Goal: Transaction & Acquisition: Purchase product/service

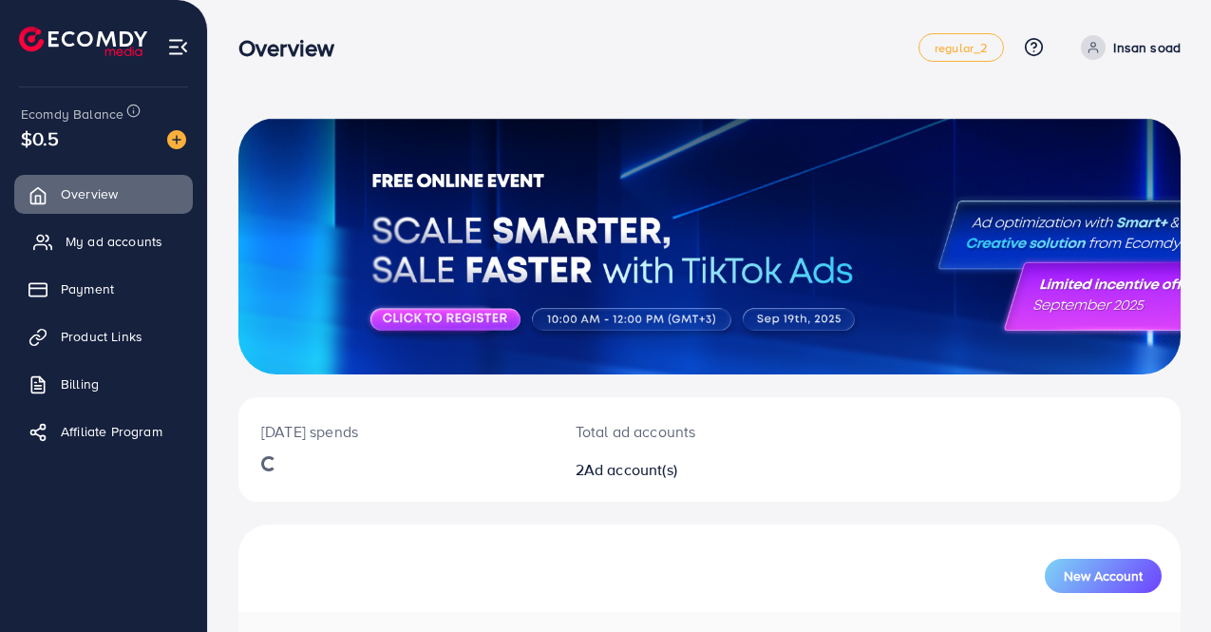
click at [93, 255] on link "My ad accounts" at bounding box center [103, 241] width 179 height 38
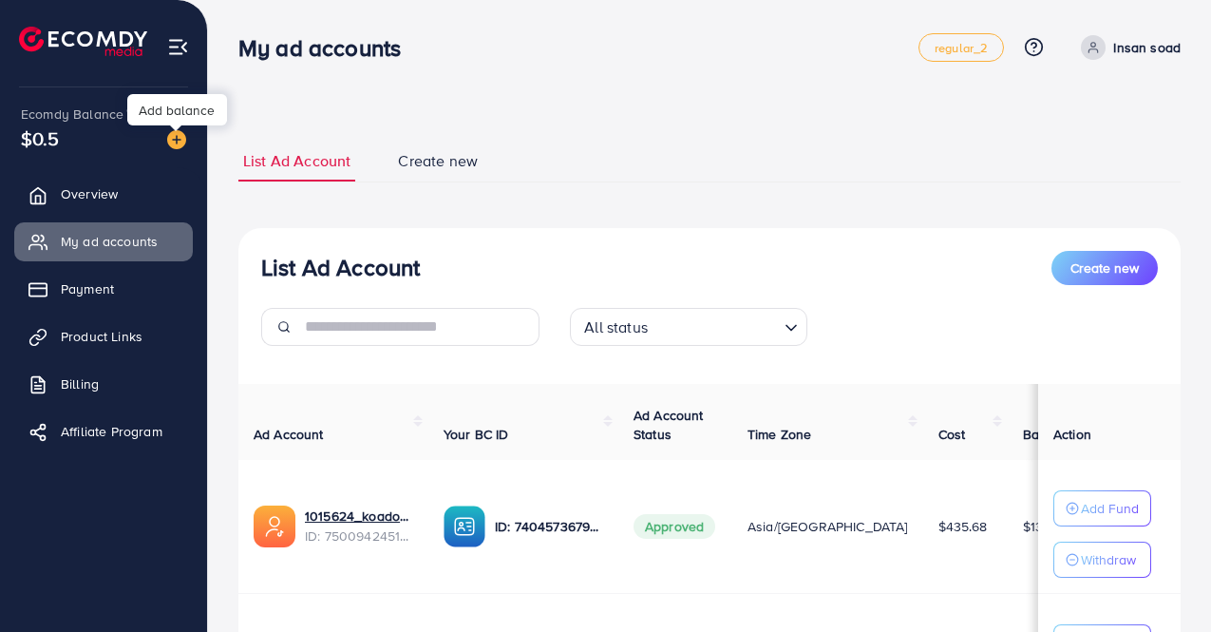
click at [177, 137] on img at bounding box center [176, 139] width 19 height 19
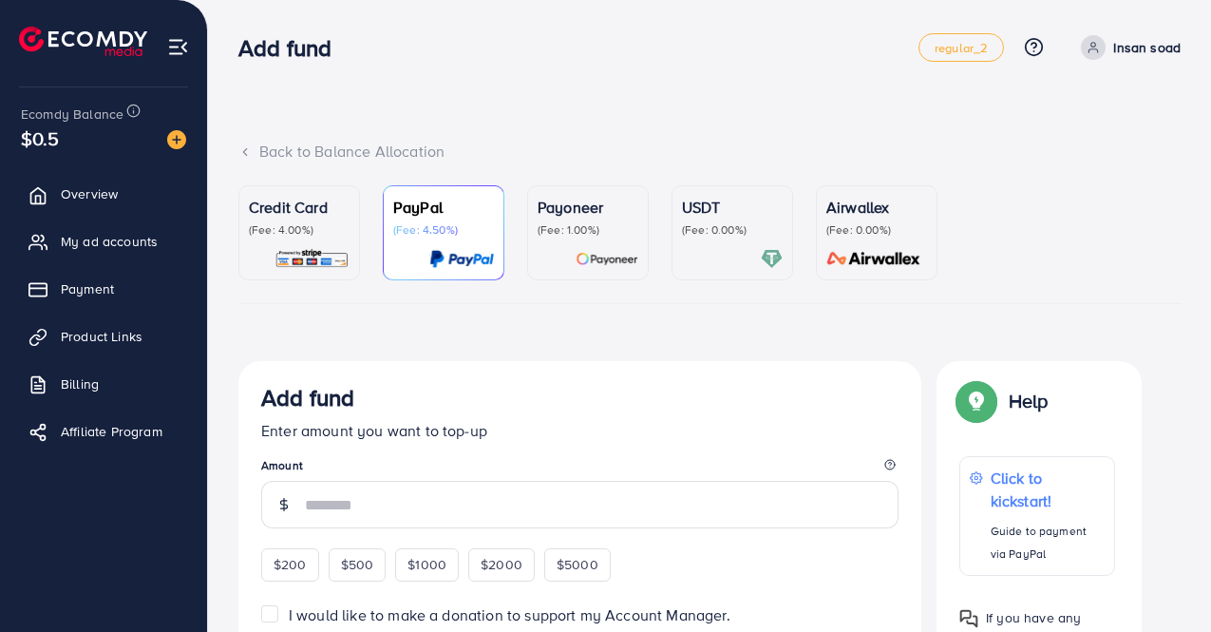
click at [298, 222] on p "(Fee: 4.00%)" at bounding box center [299, 229] width 101 height 15
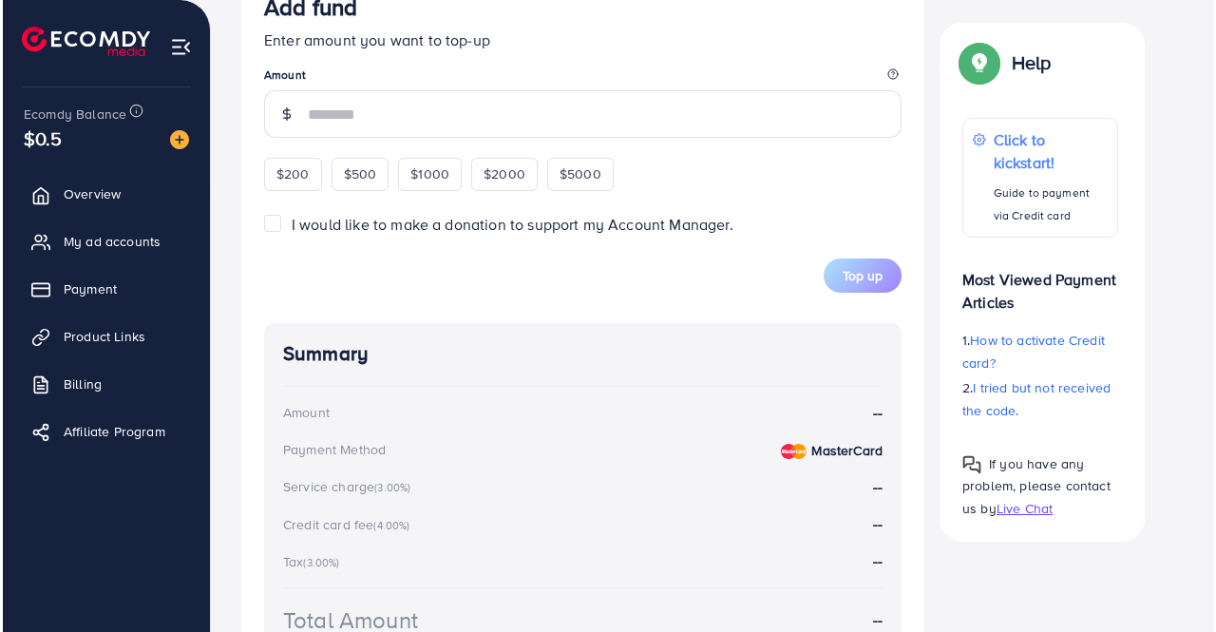
scroll to position [863, 0]
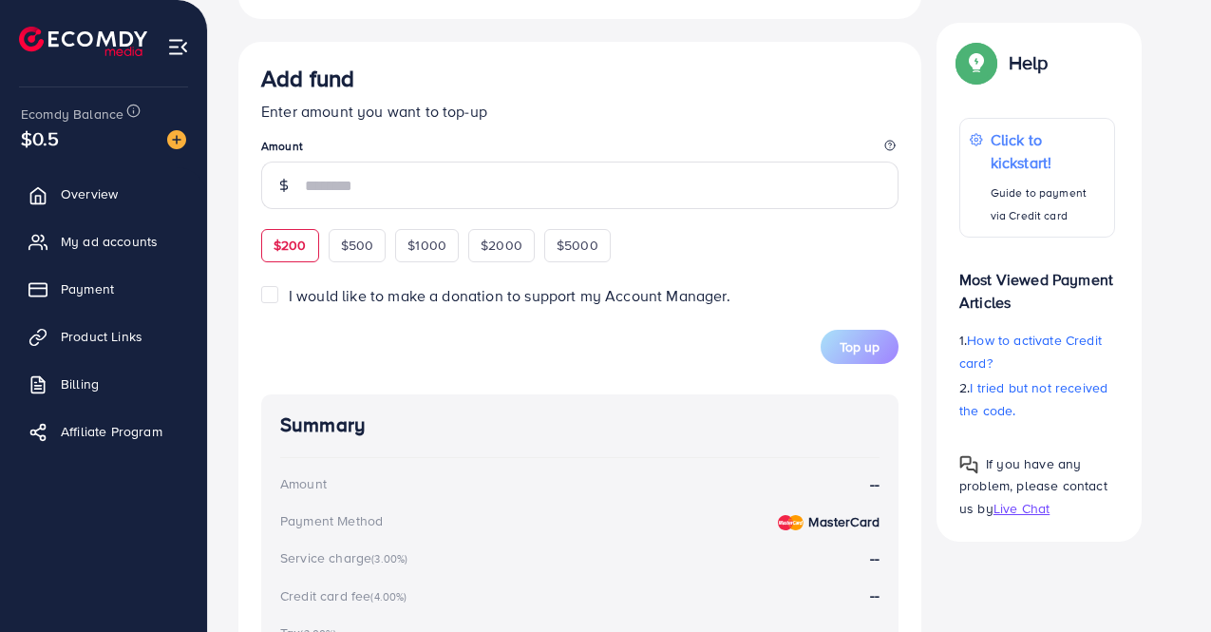
click at [293, 241] on div "Add fund Enter amount you want to top-up Amount $200 $500 $1000 $2000 $5000" at bounding box center [579, 163] width 637 height 197
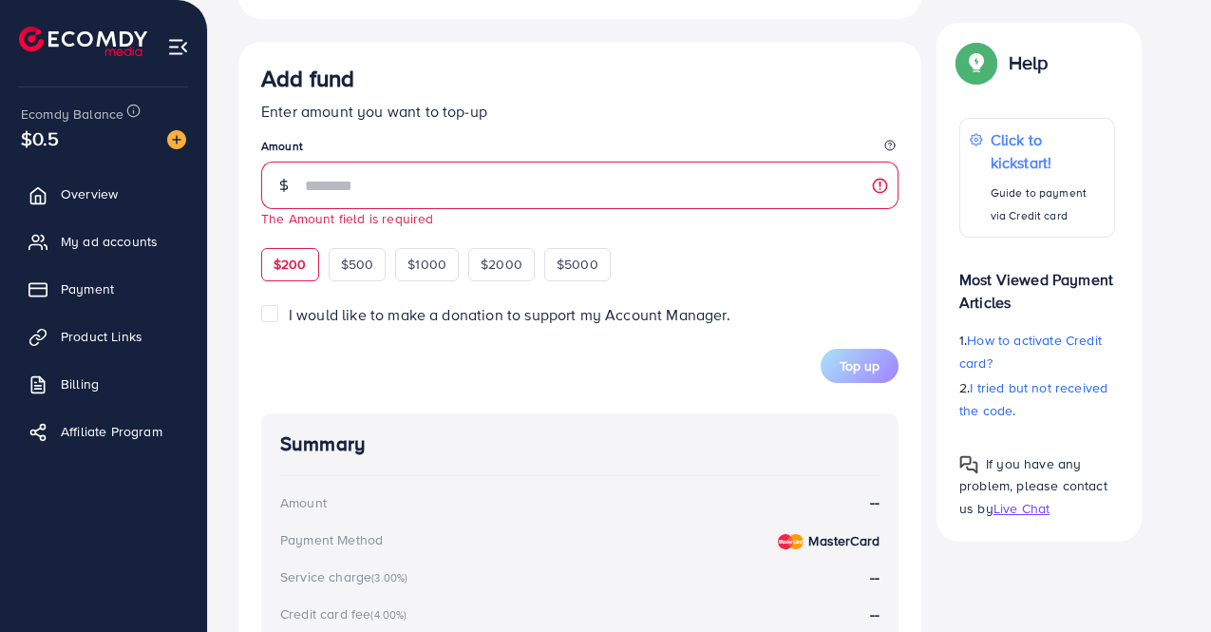
click at [277, 266] on span "$200" at bounding box center [290, 264] width 33 height 19
type input "***"
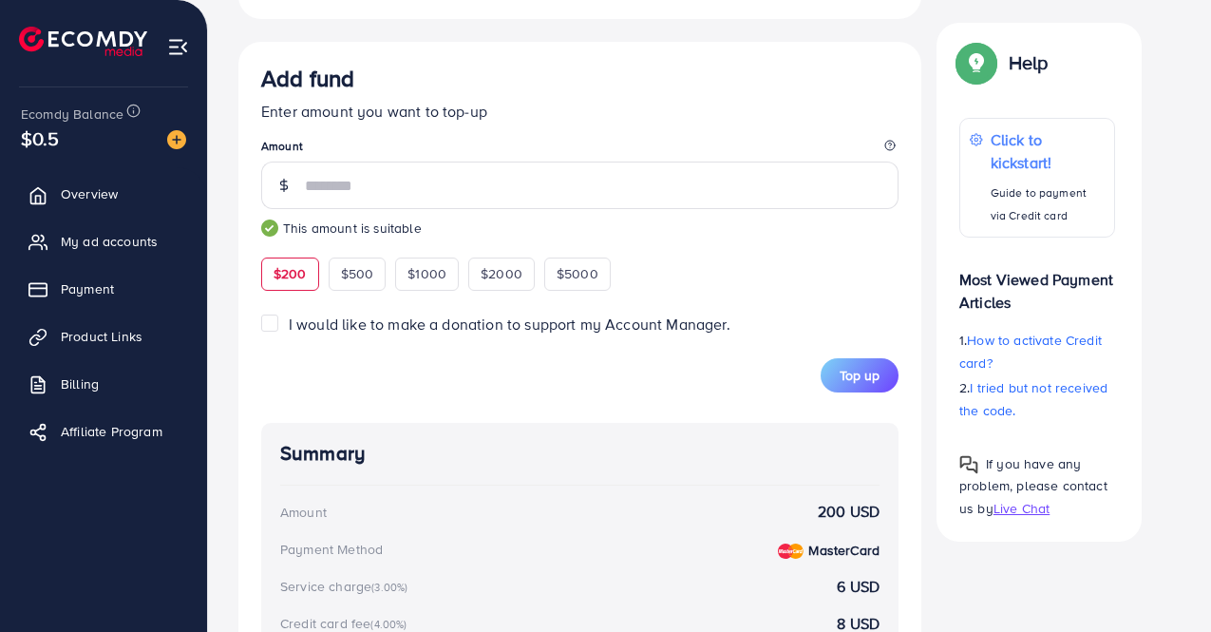
click at [675, 255] on div "Add fund Enter amount you want to top-up Amount *** This amount is suitable $20…" at bounding box center [579, 177] width 637 height 225
click at [860, 368] on span "Top up" at bounding box center [860, 375] width 40 height 19
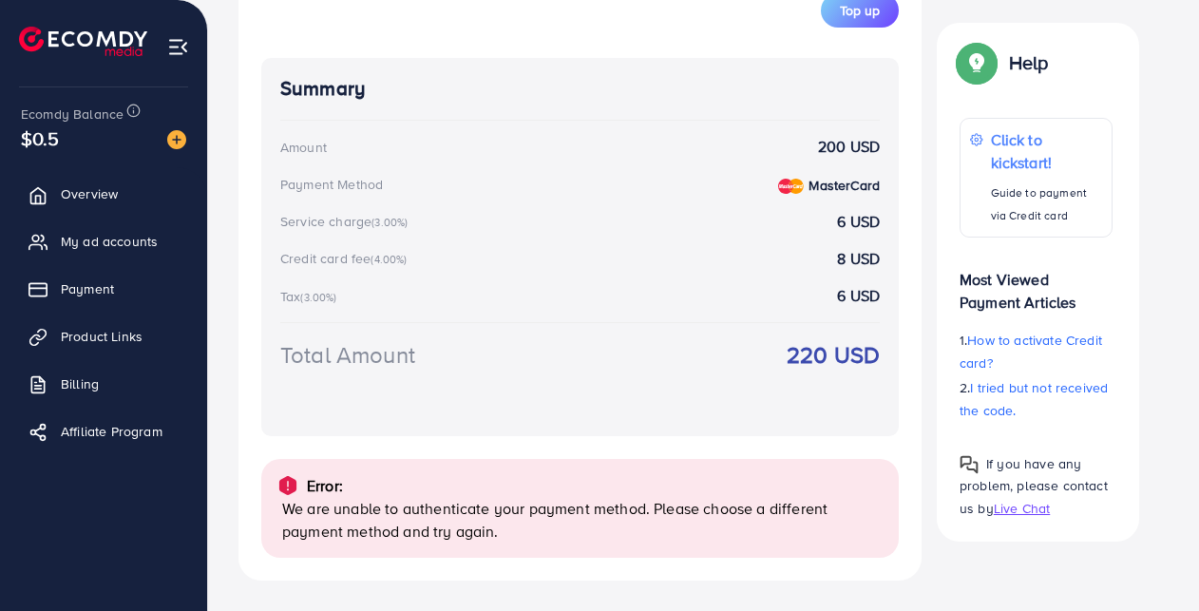
scroll to position [1233, 0]
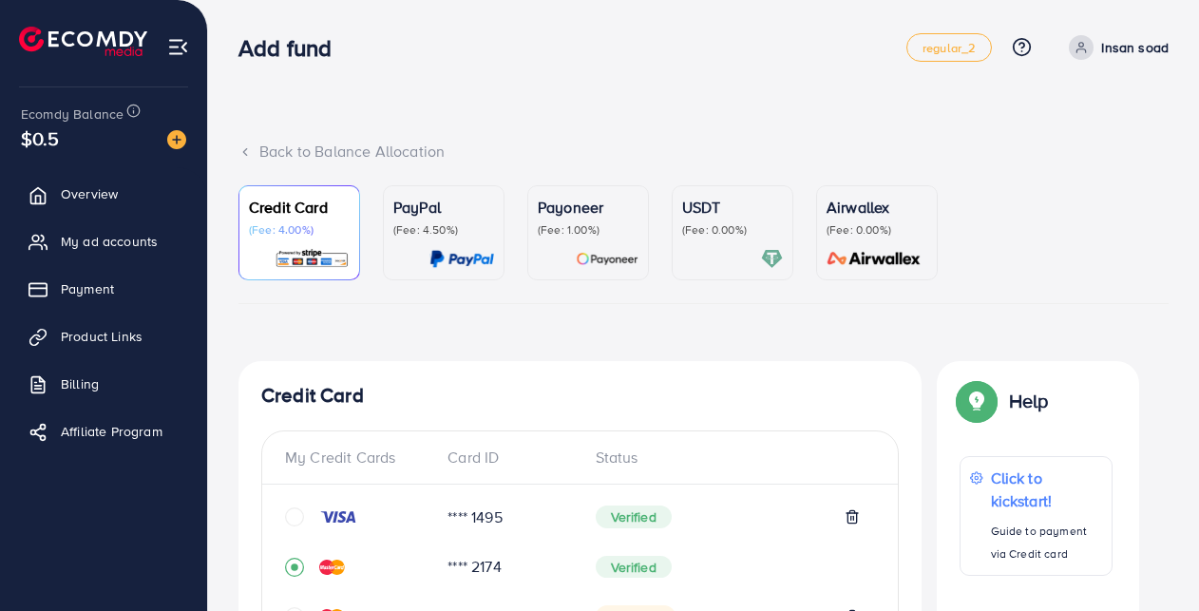
scroll to position [737, 0]
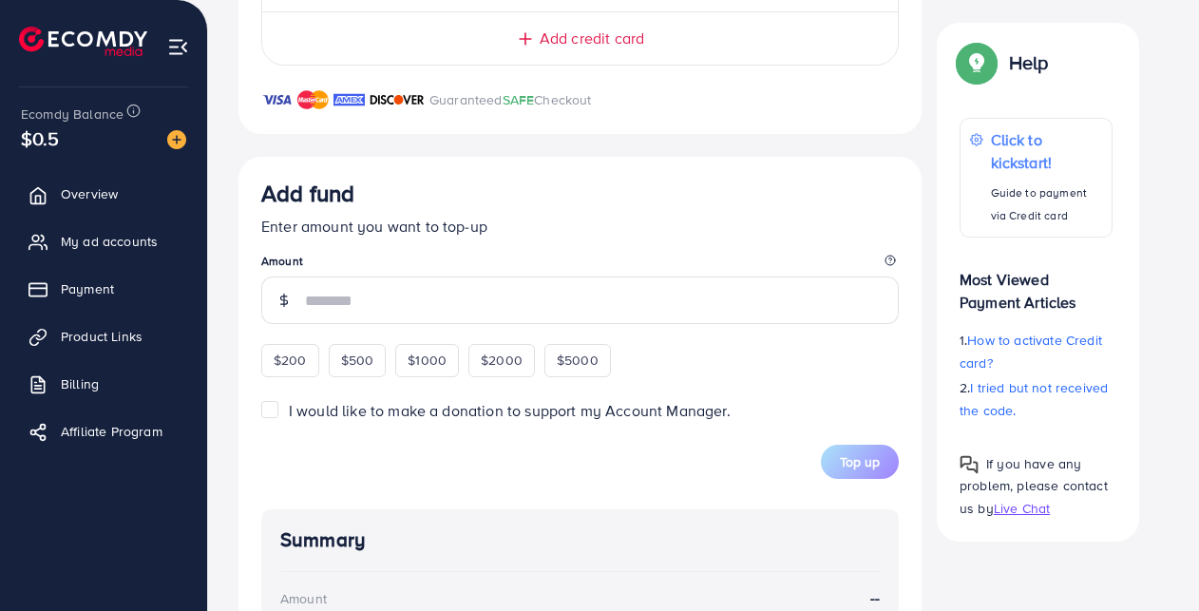
click at [275, 358] on div "Add fund Enter amount you want to top-up Amount $200 $500 $1000 $2000 $5000" at bounding box center [579, 278] width 637 height 197
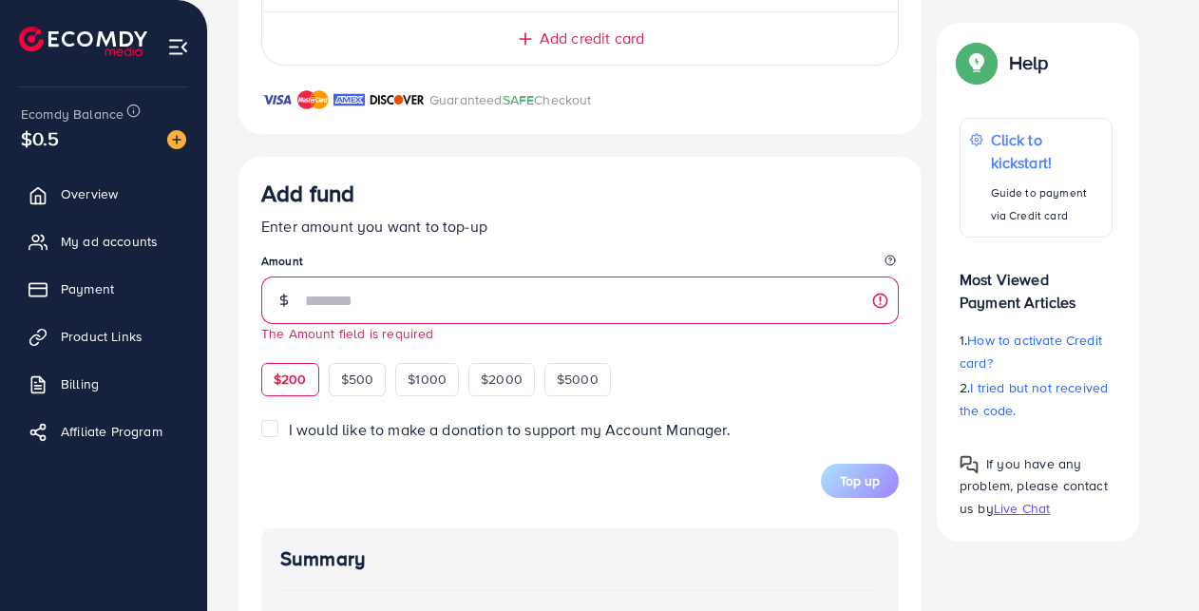
click at [290, 382] on span "$200" at bounding box center [290, 378] width 33 height 19
type input "***"
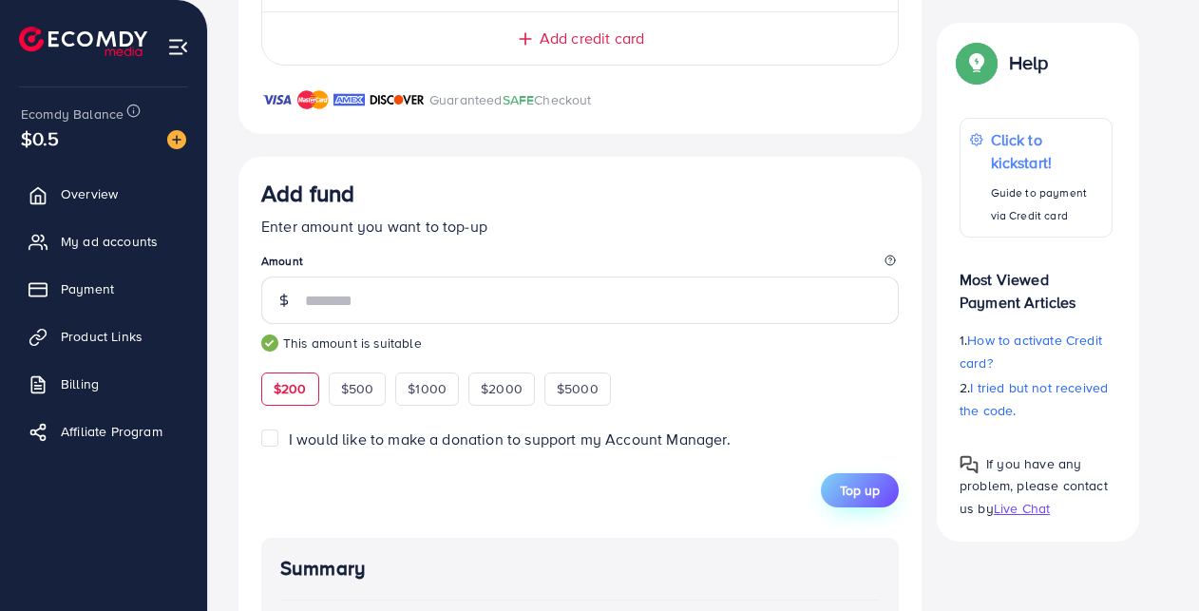
click at [887, 502] on button "Top up" at bounding box center [860, 490] width 78 height 34
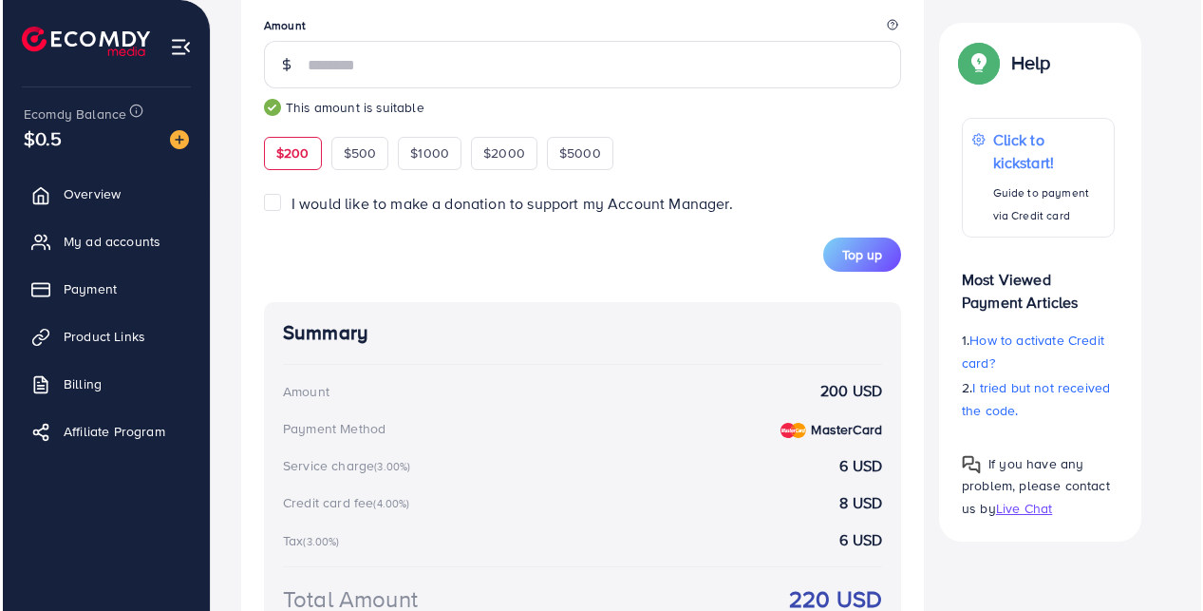
scroll to position [936, 0]
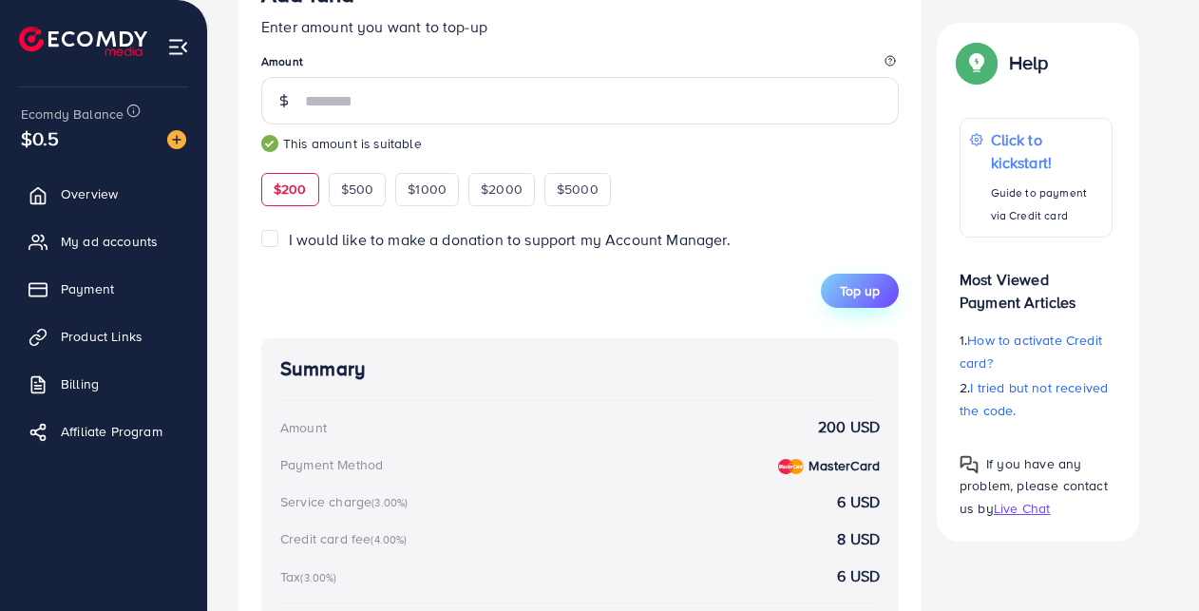
click at [857, 300] on span "Top up" at bounding box center [860, 290] width 40 height 19
